Goal: Task Accomplishment & Management: Manage account settings

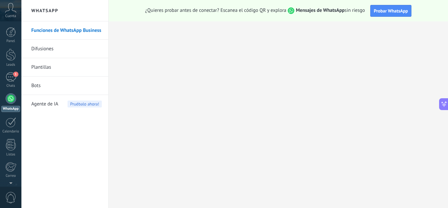
scroll to position [154, 0]
click at [95, 130] on div "Funciones de WhatsApp Business Difusiones Plantillas Bots Agente de IA Pruébalo…" at bounding box center [64, 114] width 87 height 187
click at [10, 79] on div "1" at bounding box center [11, 77] width 11 height 10
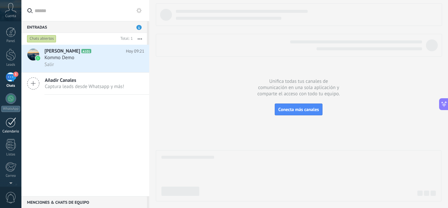
click at [12, 125] on div at bounding box center [11, 122] width 11 height 10
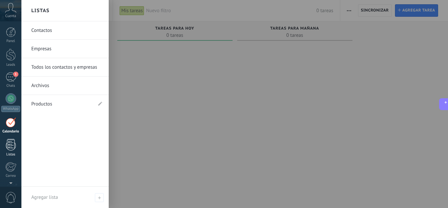
click at [7, 151] on link "Listas" at bounding box center [10, 148] width 21 height 18
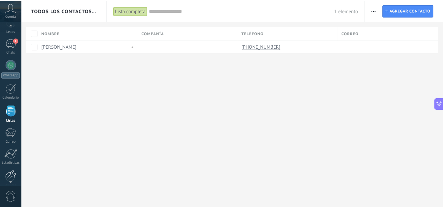
scroll to position [49, 0]
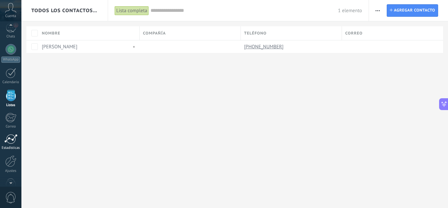
click at [7, 143] on div at bounding box center [10, 139] width 13 height 10
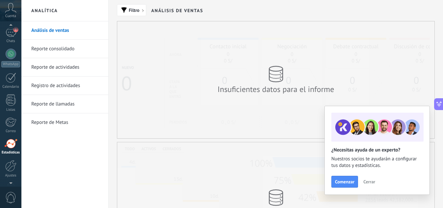
scroll to position [26, 0]
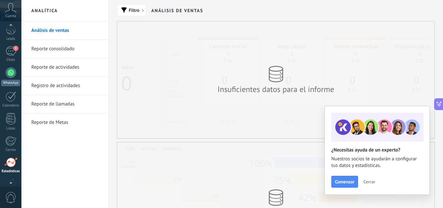
click at [5, 72] on link "WhatsApp" at bounding box center [10, 76] width 21 height 19
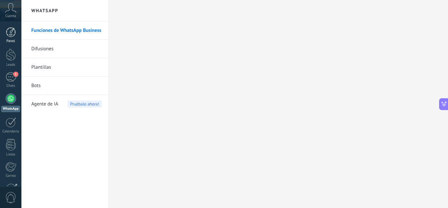
click at [8, 36] on div at bounding box center [11, 32] width 10 height 10
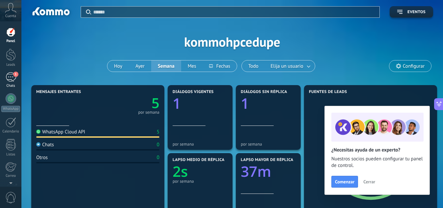
click at [1, 80] on link "1 Chats" at bounding box center [10, 80] width 21 height 16
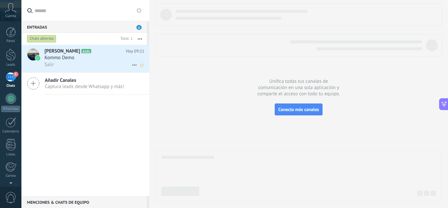
click at [114, 56] on div "Kommo Demo" at bounding box center [94, 58] width 100 height 7
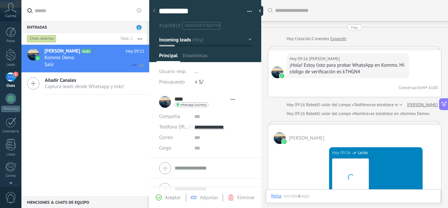
scroll to position [753, 0]
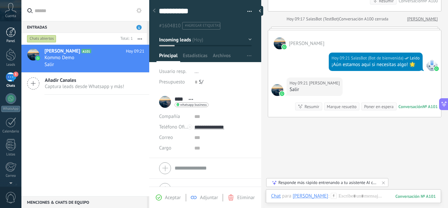
click at [10, 31] on div at bounding box center [11, 32] width 10 height 10
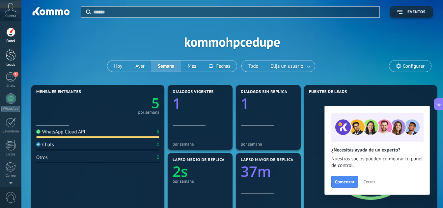
click at [10, 57] on div at bounding box center [11, 55] width 10 height 12
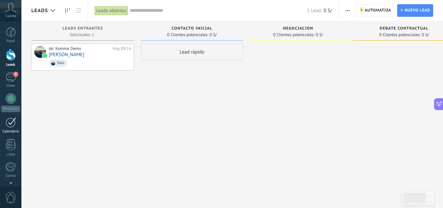
click at [6, 126] on div at bounding box center [11, 122] width 11 height 10
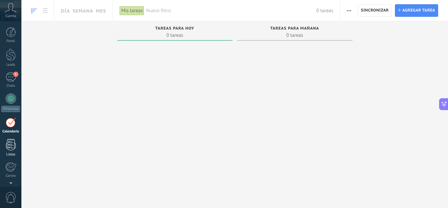
click at [13, 148] on div at bounding box center [11, 145] width 10 height 12
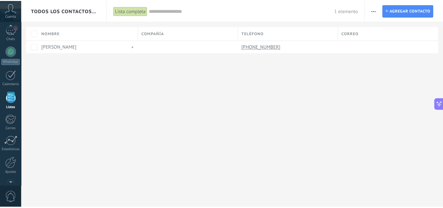
scroll to position [48, 0]
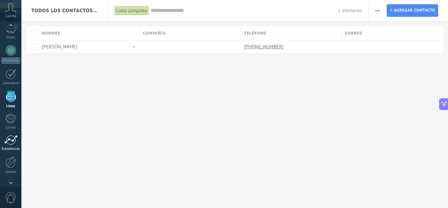
click at [10, 147] on div "Estadísticas" at bounding box center [10, 149] width 19 height 4
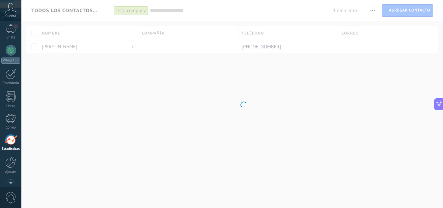
click at [10, 147] on div "Estadísticas" at bounding box center [10, 149] width 19 height 4
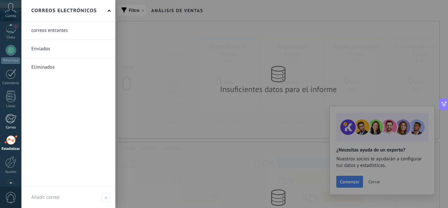
click at [8, 128] on div "Correo" at bounding box center [10, 128] width 19 height 4
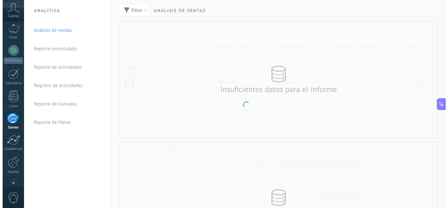
scroll to position [64, 0]
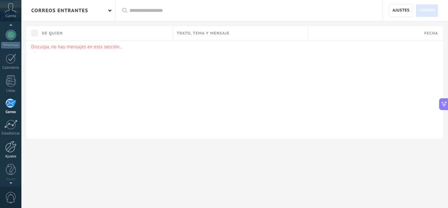
click at [12, 156] on div "Ajustes" at bounding box center [10, 157] width 19 height 4
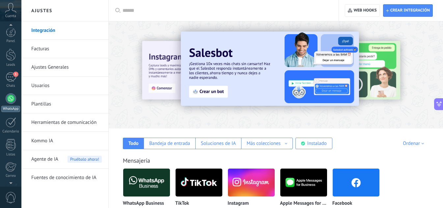
click at [7, 103] on link "WhatsApp" at bounding box center [10, 102] width 21 height 19
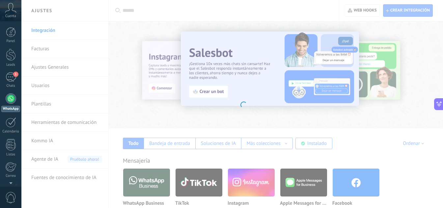
scroll to position [268, 0]
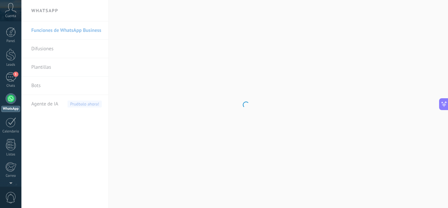
click at [11, 104] on div at bounding box center [11, 98] width 11 height 11
click at [47, 68] on link "Plantillas" at bounding box center [66, 67] width 70 height 18
